Goal: Transaction & Acquisition: Book appointment/travel/reservation

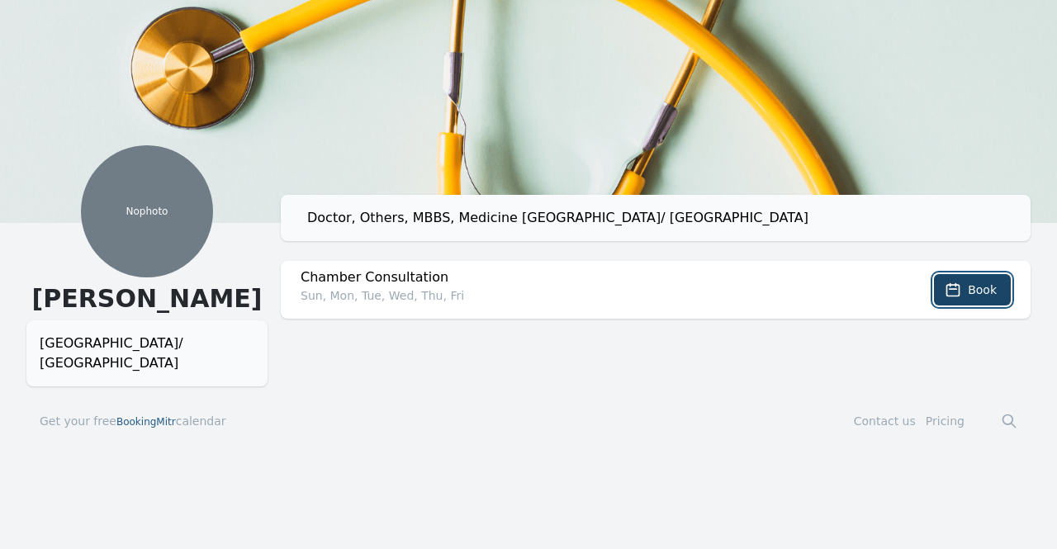
click at [956, 291] on icon at bounding box center [952, 290] width 17 height 17
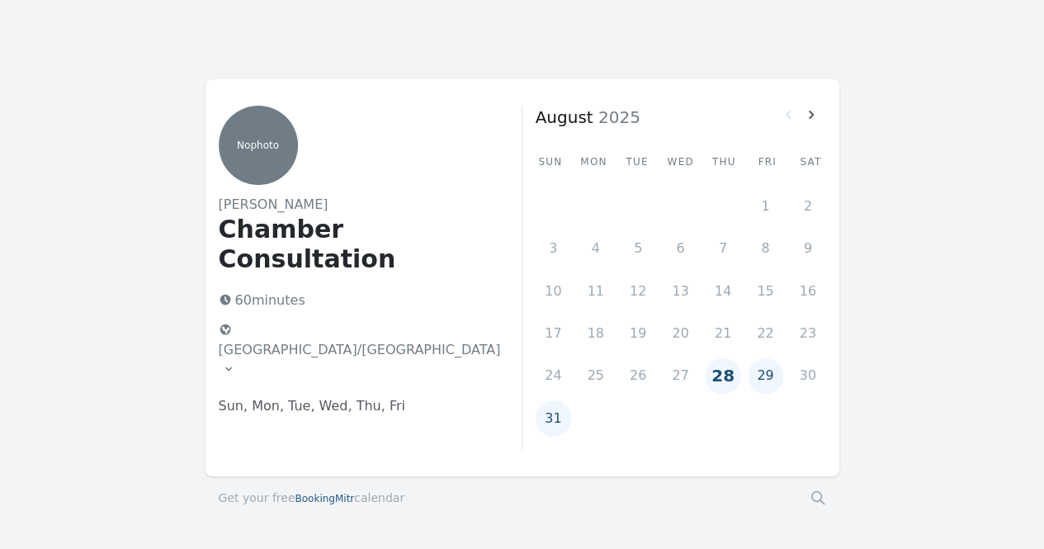
click at [726, 369] on button "28" at bounding box center [722, 375] width 35 height 35
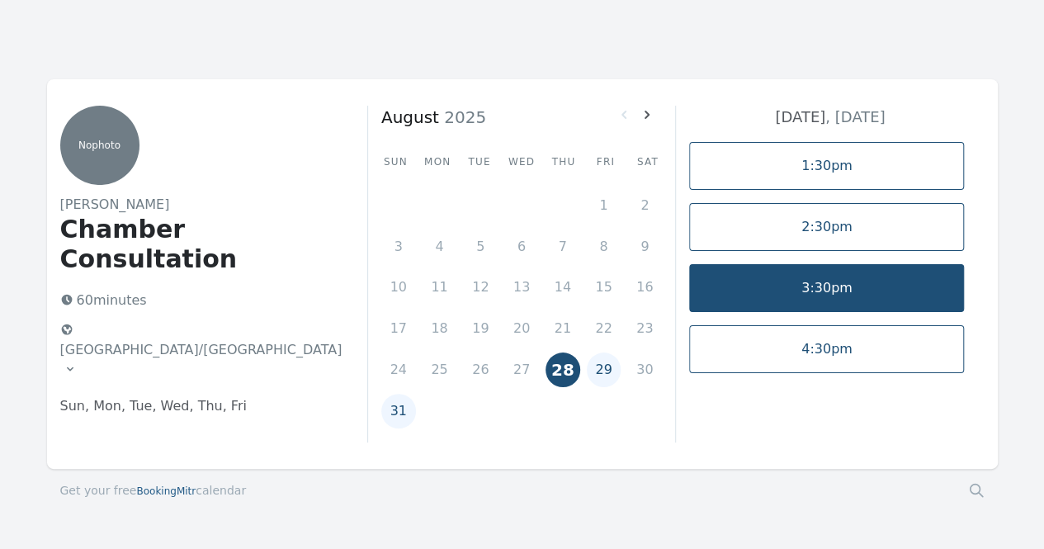
click at [849, 293] on link "3:30pm" at bounding box center [826, 288] width 275 height 48
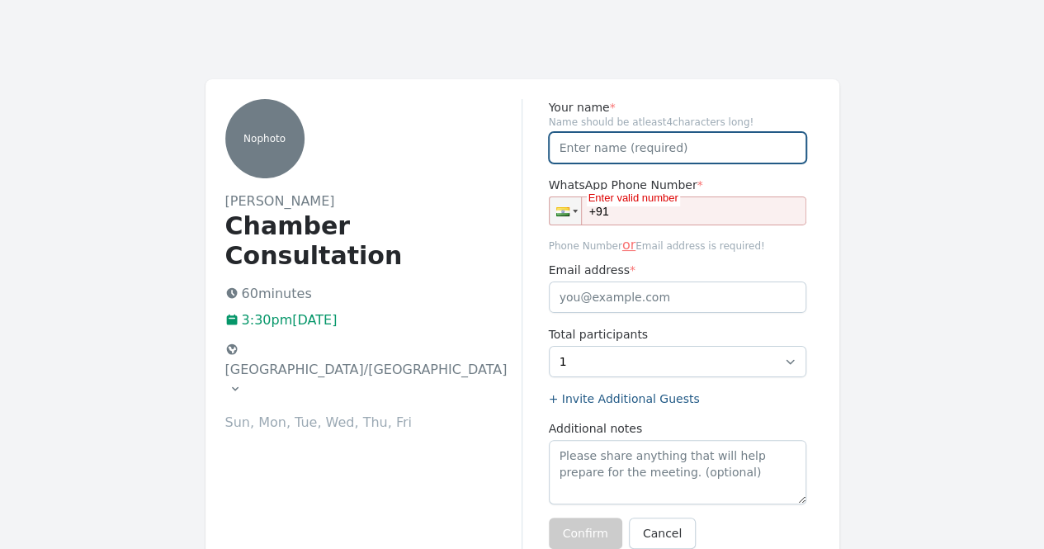
click at [594, 141] on input "Your name *" at bounding box center [678, 147] width 258 height 31
type input "[PERSON_NAME]"
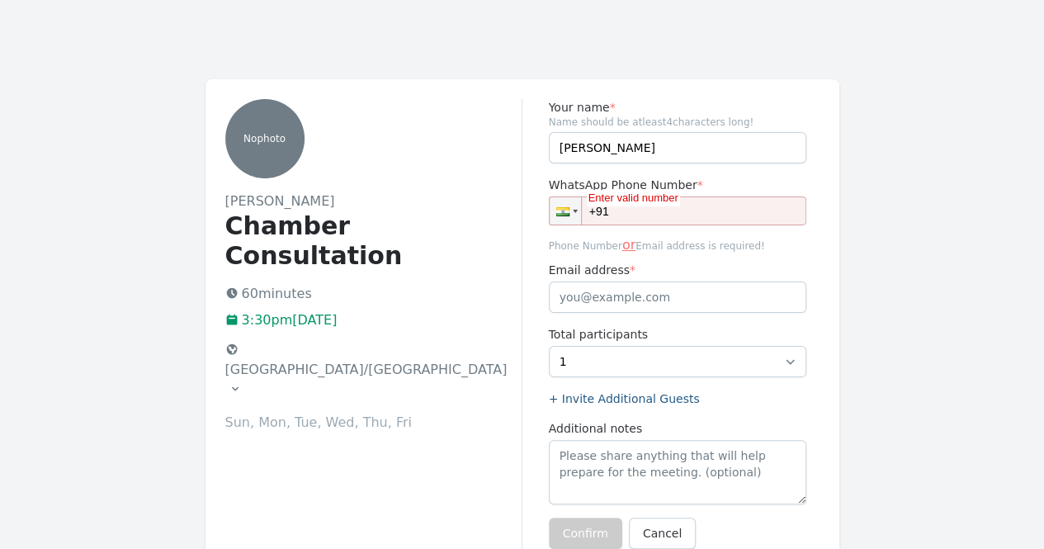
click at [720, 216] on input "+91" at bounding box center [678, 210] width 258 height 29
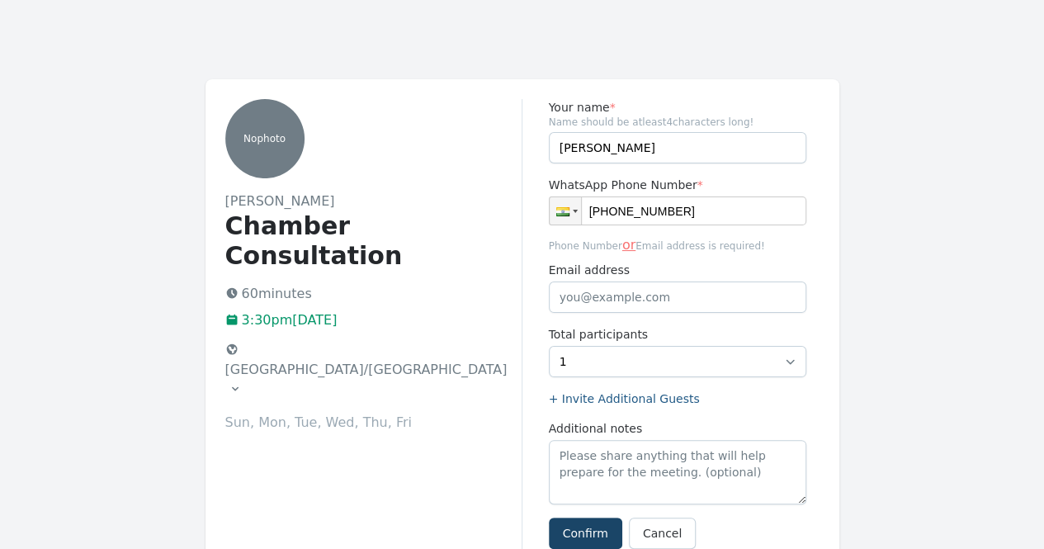
type input "[PHONE_NUMBER]"
click at [591, 532] on button "Confirm" at bounding box center [585, 533] width 73 height 31
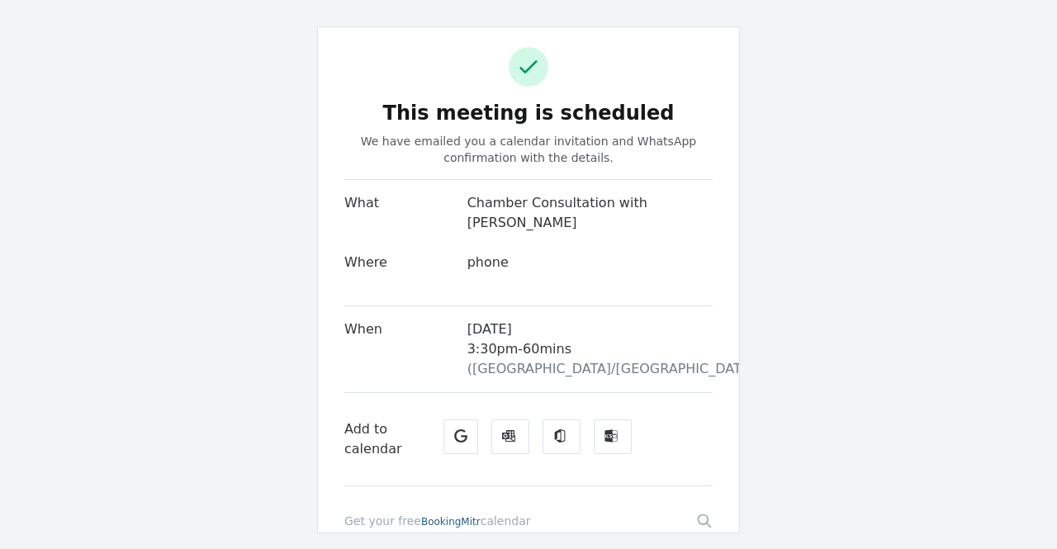
click at [554, 238] on div "What Chamber Consultation with [PERSON_NAME] Where phone" at bounding box center [528, 242] width 368 height 127
click at [627, 324] on div "[DATE] 3:30pm - 60 mins ( [GEOGRAPHIC_DATA]/[GEOGRAPHIC_DATA] )" at bounding box center [589, 348] width 245 height 59
